Goal: Task Accomplishment & Management: Use online tool/utility

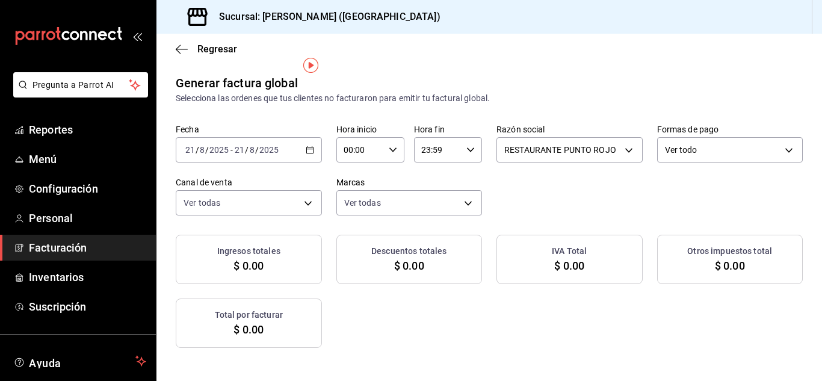
scroll to position [18, 0]
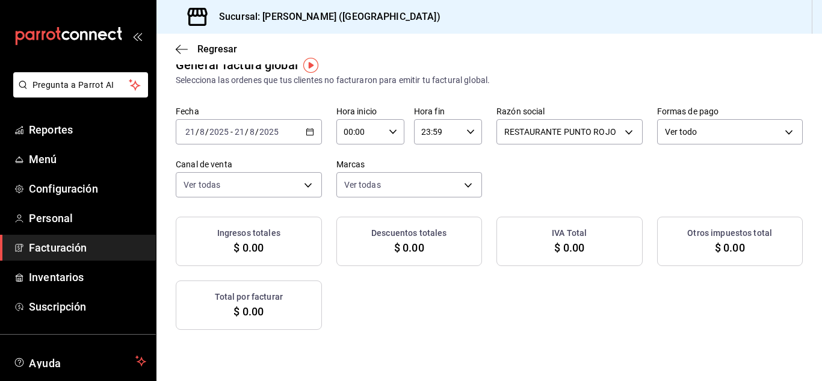
click at [313, 135] on \(Stroke\) "button" at bounding box center [309, 132] width 7 height 7
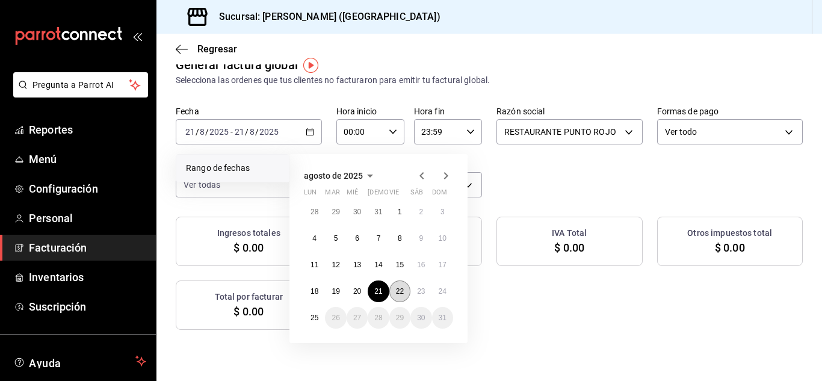
click at [398, 292] on abbr "22" at bounding box center [400, 291] width 8 height 8
click at [380, 293] on abbr "21" at bounding box center [378, 291] width 8 height 8
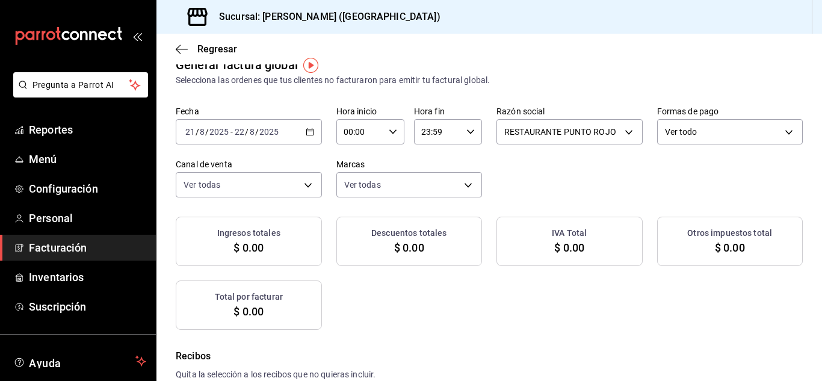
checkbox input "true"
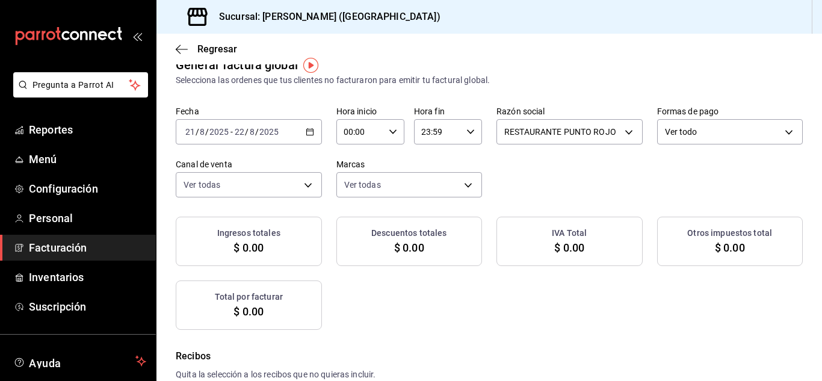
checkbox input "true"
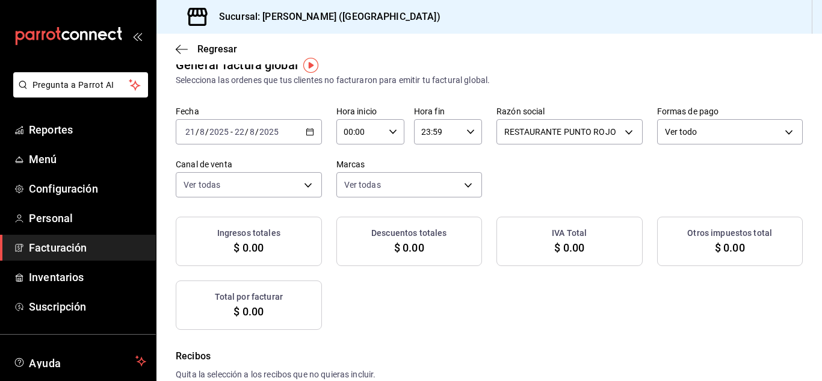
checkbox input "true"
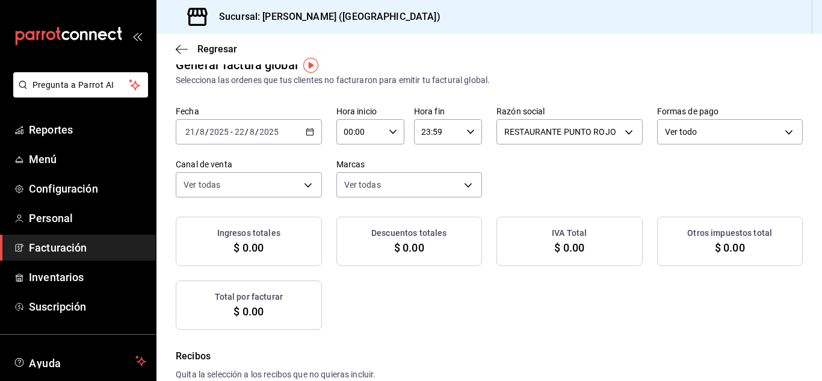
checkbox input "true"
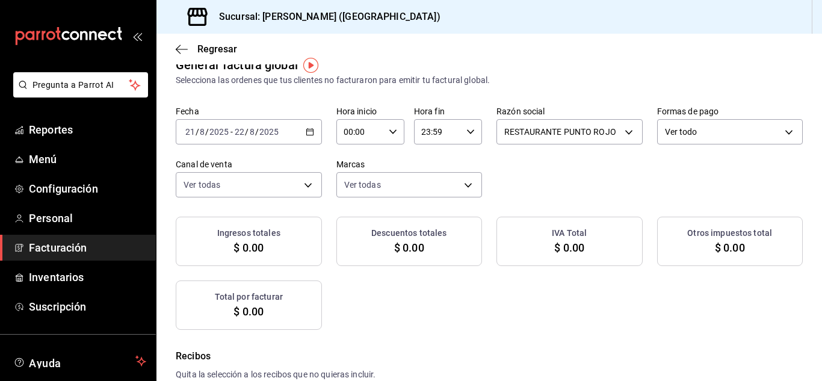
checkbox input "true"
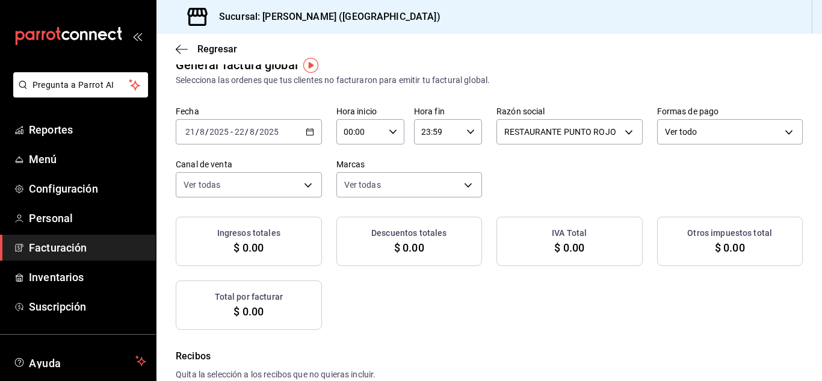
checkbox input "true"
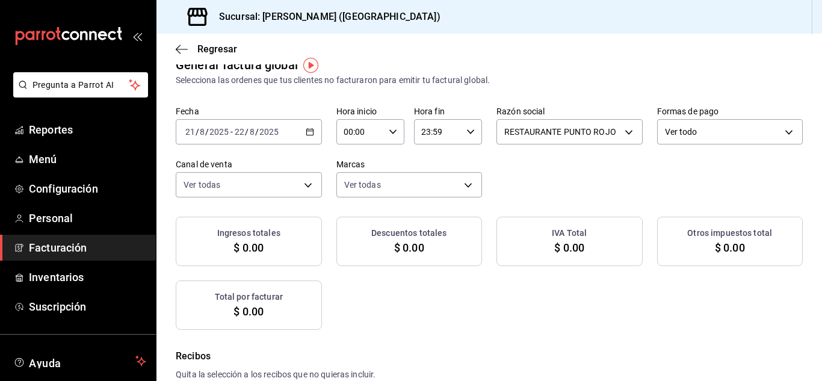
checkbox input "true"
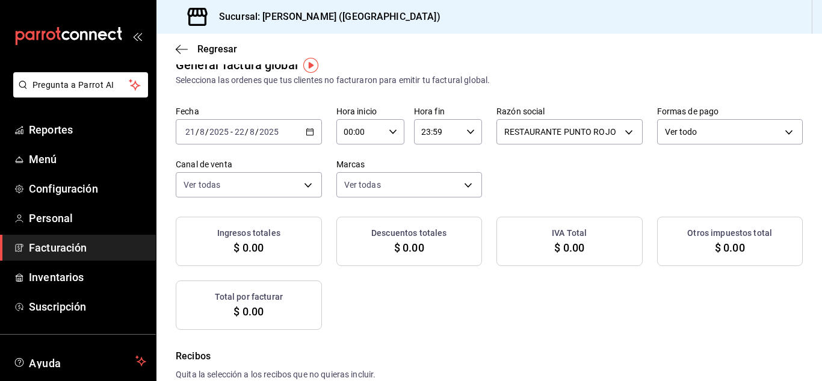
checkbox input "true"
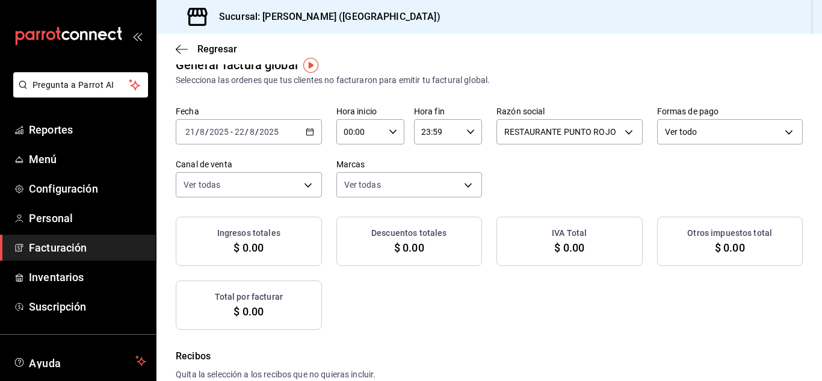
checkbox input "true"
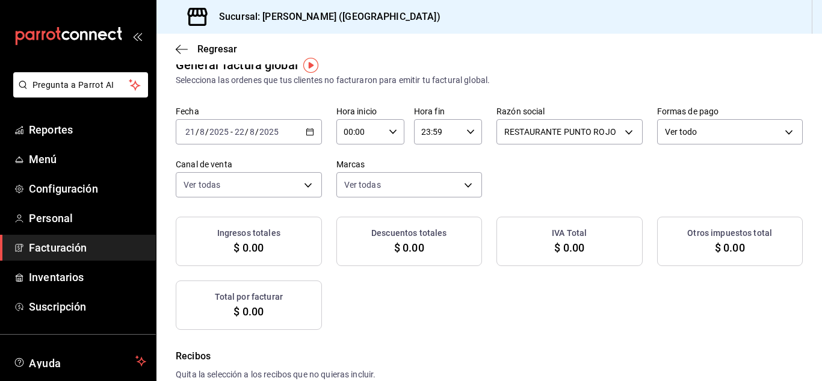
checkbox input "true"
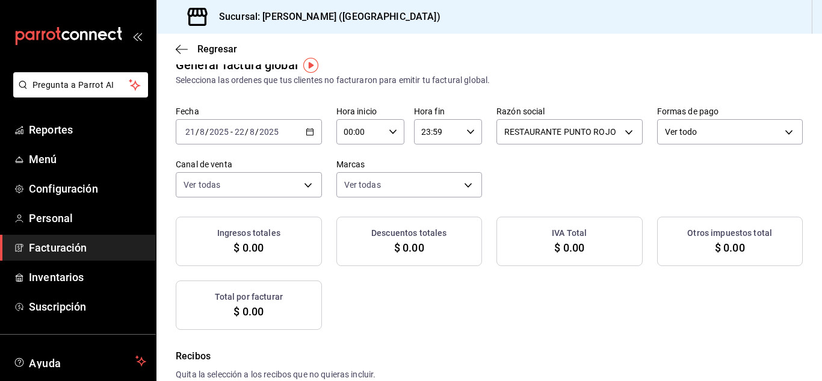
checkbox input "true"
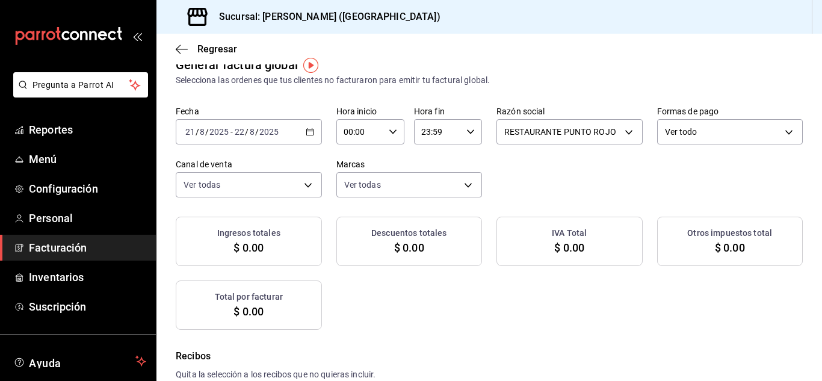
checkbox input "true"
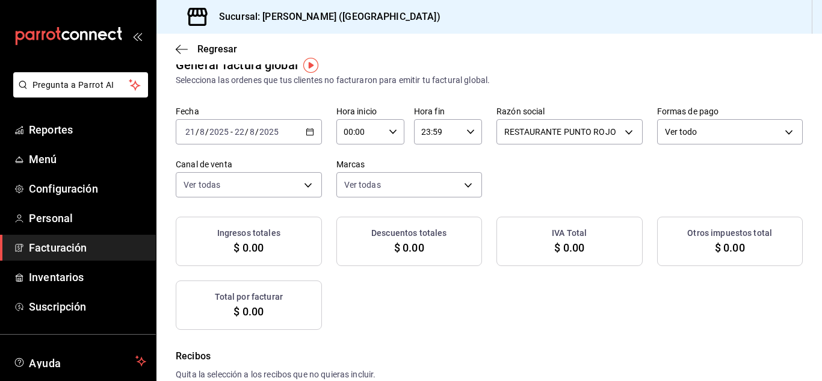
checkbox input "true"
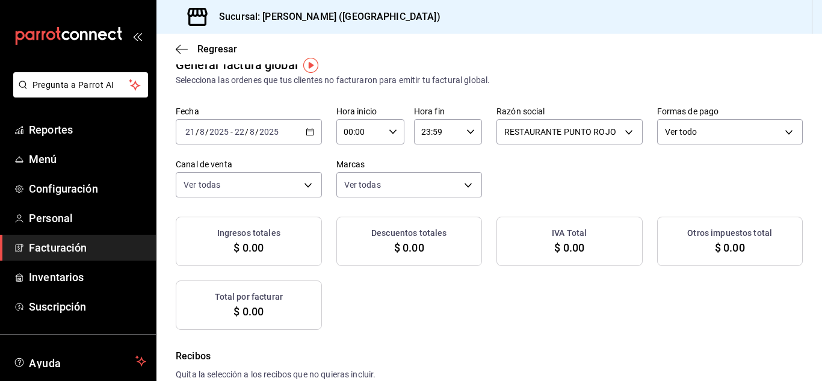
checkbox input "true"
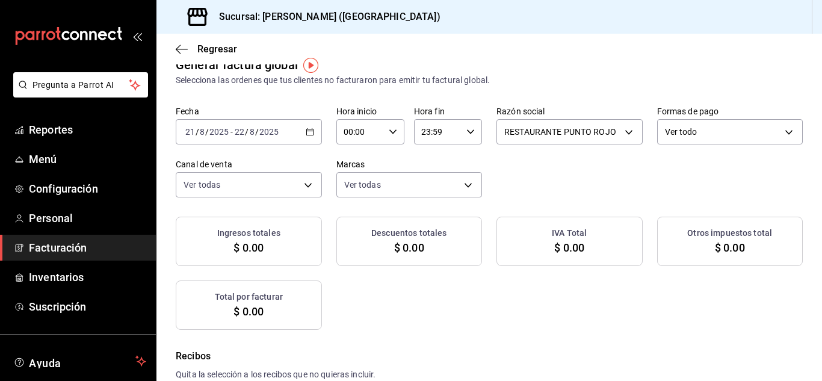
checkbox input "true"
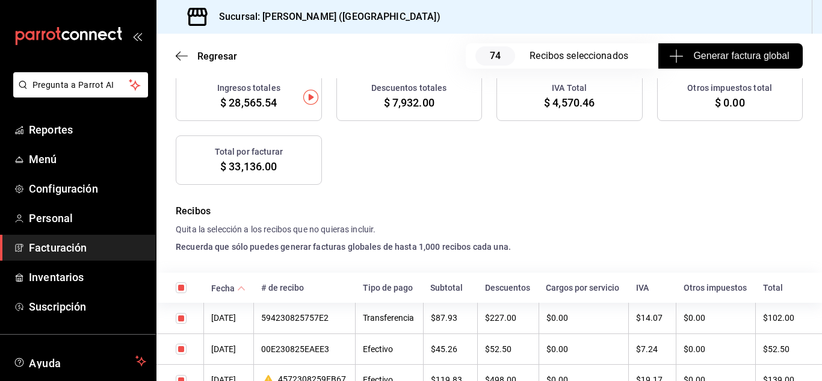
scroll to position [0, 0]
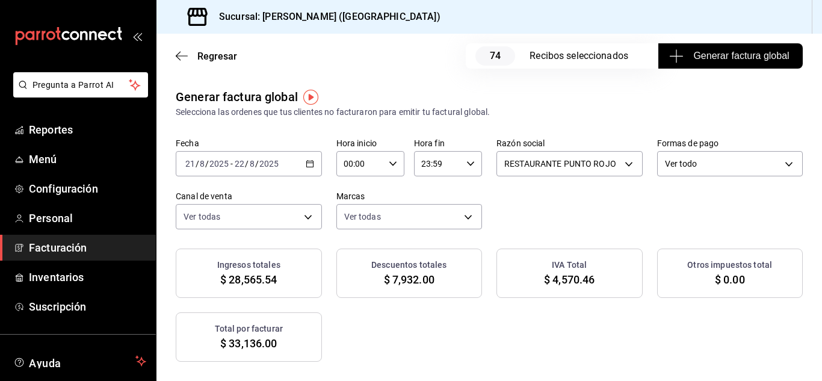
click at [730, 55] on span "Generar factura global" at bounding box center [729, 56] width 117 height 14
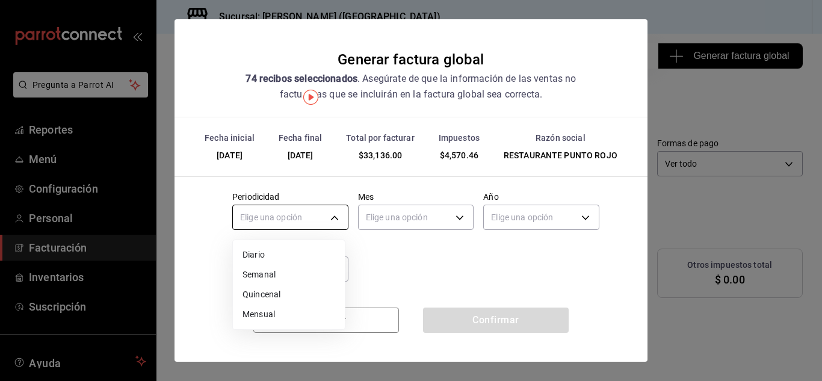
click at [331, 224] on body "Pregunta a Parrot AI Reportes Menú Configuración Personal Facturación Inventari…" at bounding box center [411, 190] width 822 height 381
click at [296, 259] on li "Diario" at bounding box center [289, 255] width 112 height 20
type input "DAILY"
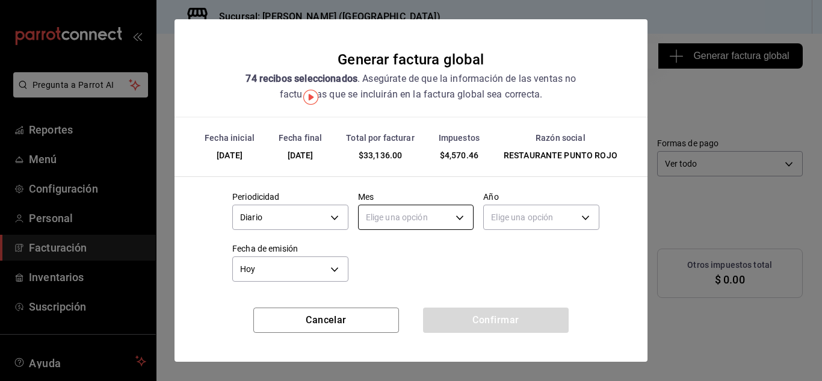
click at [455, 220] on body "Pregunta a Parrot AI Reportes Menú Configuración Personal Facturación Inventari…" at bounding box center [411, 190] width 822 height 381
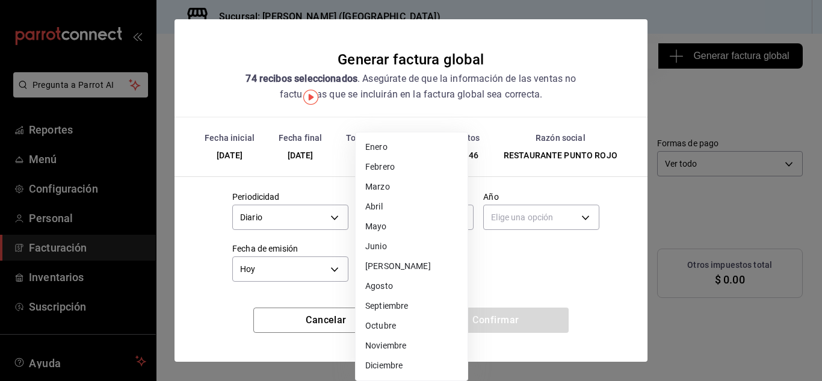
click at [407, 289] on li "Agosto" at bounding box center [412, 286] width 112 height 20
type input "8"
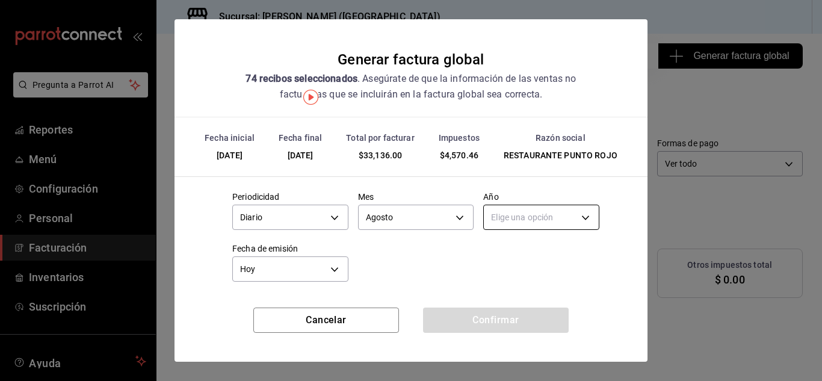
click at [575, 217] on body "Pregunta a Parrot AI Reportes Menú Configuración Personal Facturación Inventari…" at bounding box center [411, 190] width 822 height 381
click at [526, 254] on li "2025" at bounding box center [534, 255] width 112 height 20
type input "2025"
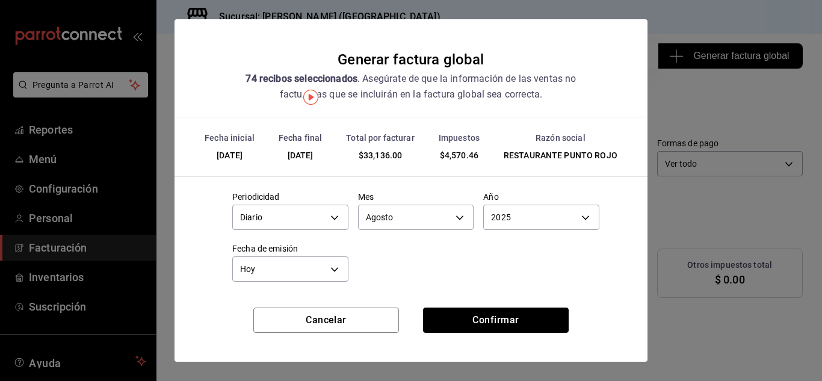
click at [471, 324] on button "Confirmar" at bounding box center [496, 319] width 146 height 25
